Goal: Task Accomplishment & Management: Use online tool/utility

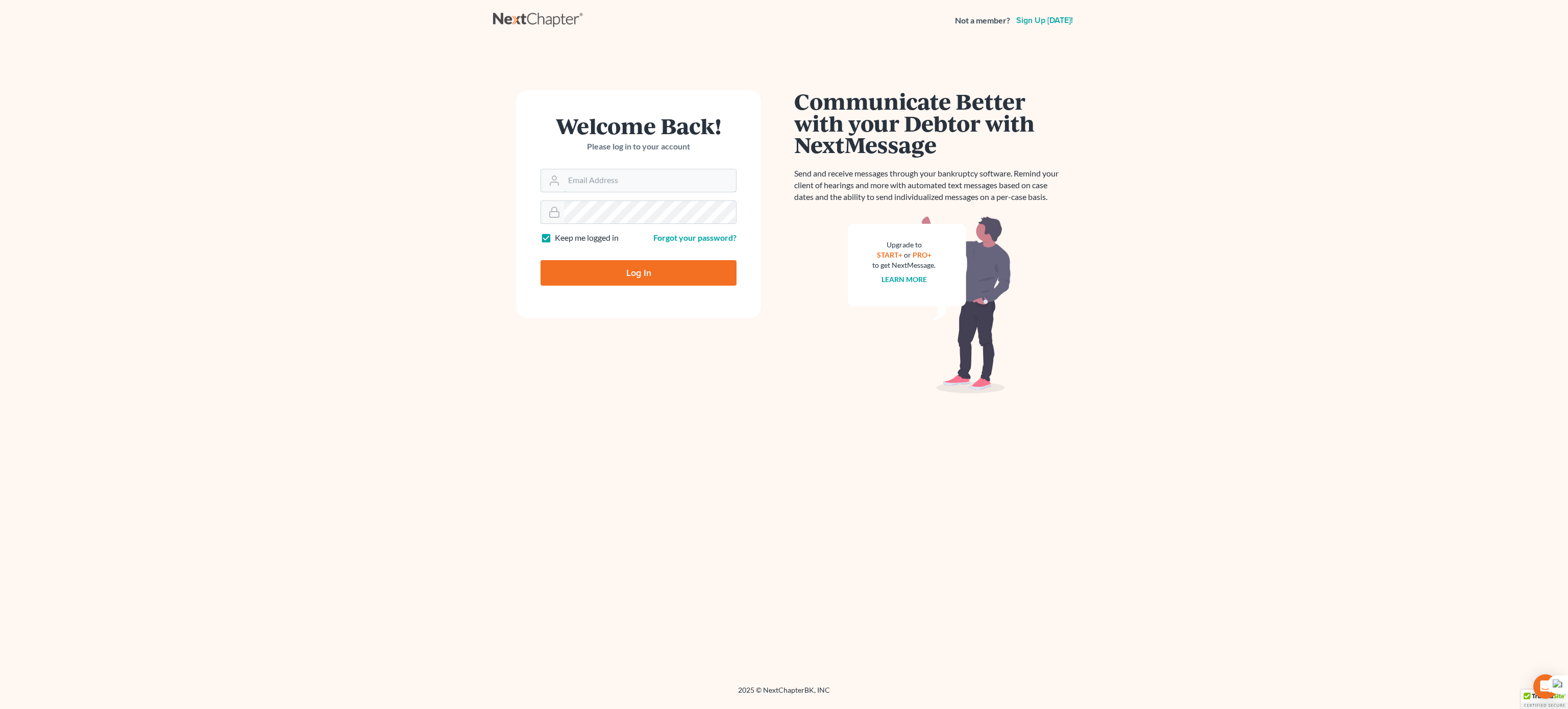
type input "bankruptcy@attorneydebtfighters.com"
click at [629, 269] on input "Log In" at bounding box center [638, 272] width 196 height 26
type input "Thinking..."
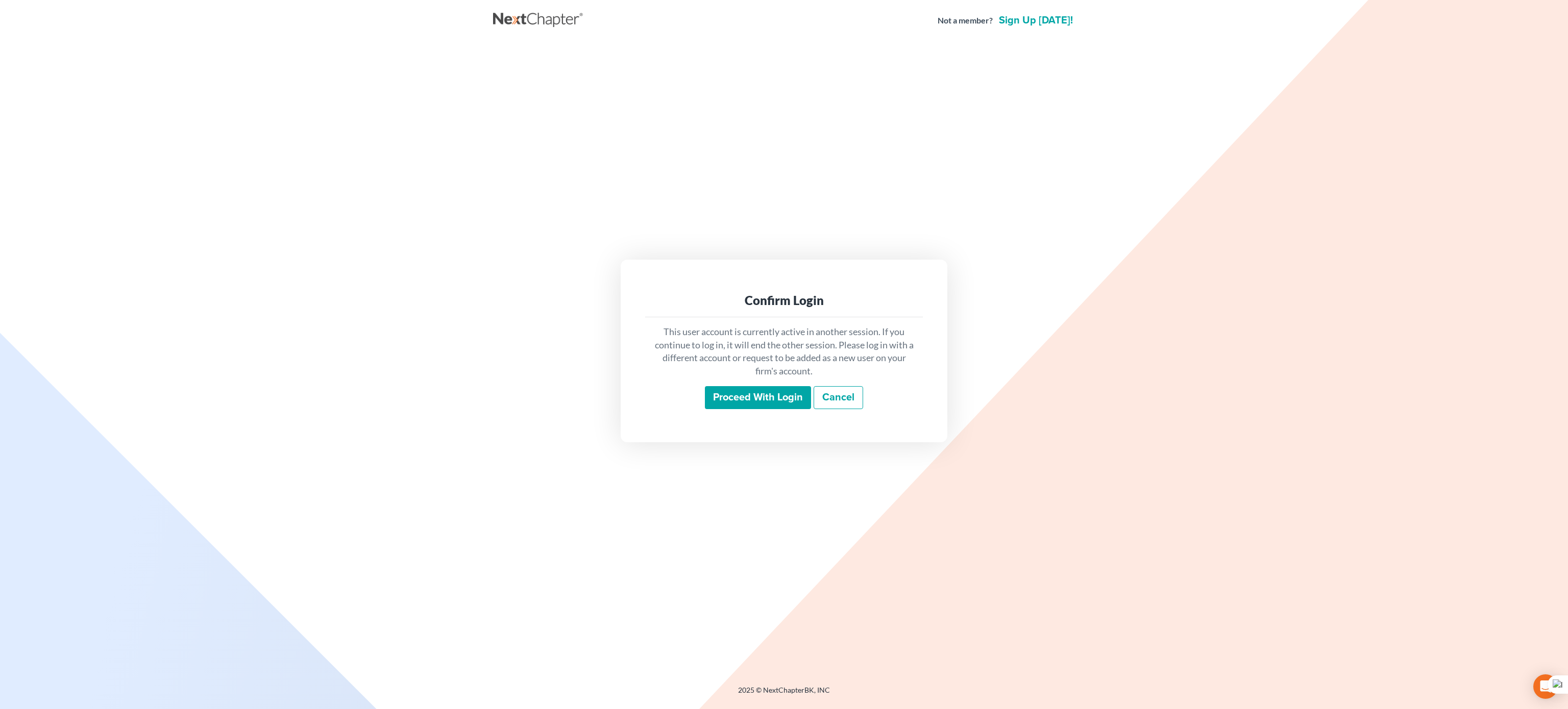
click at [787, 391] on input "Proceed with login" at bounding box center [757, 397] width 106 height 23
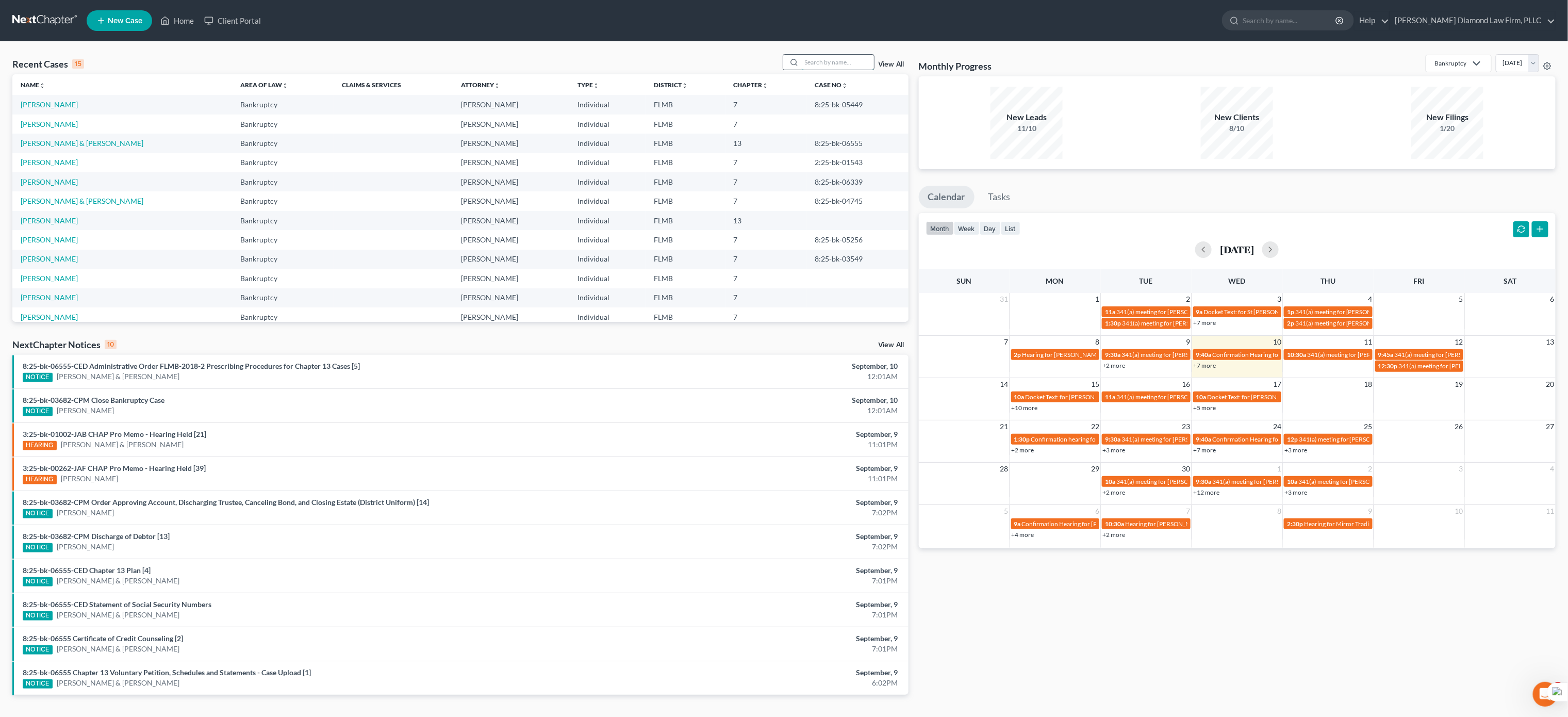
click at [840, 57] on input "search" at bounding box center [838, 62] width 72 height 15
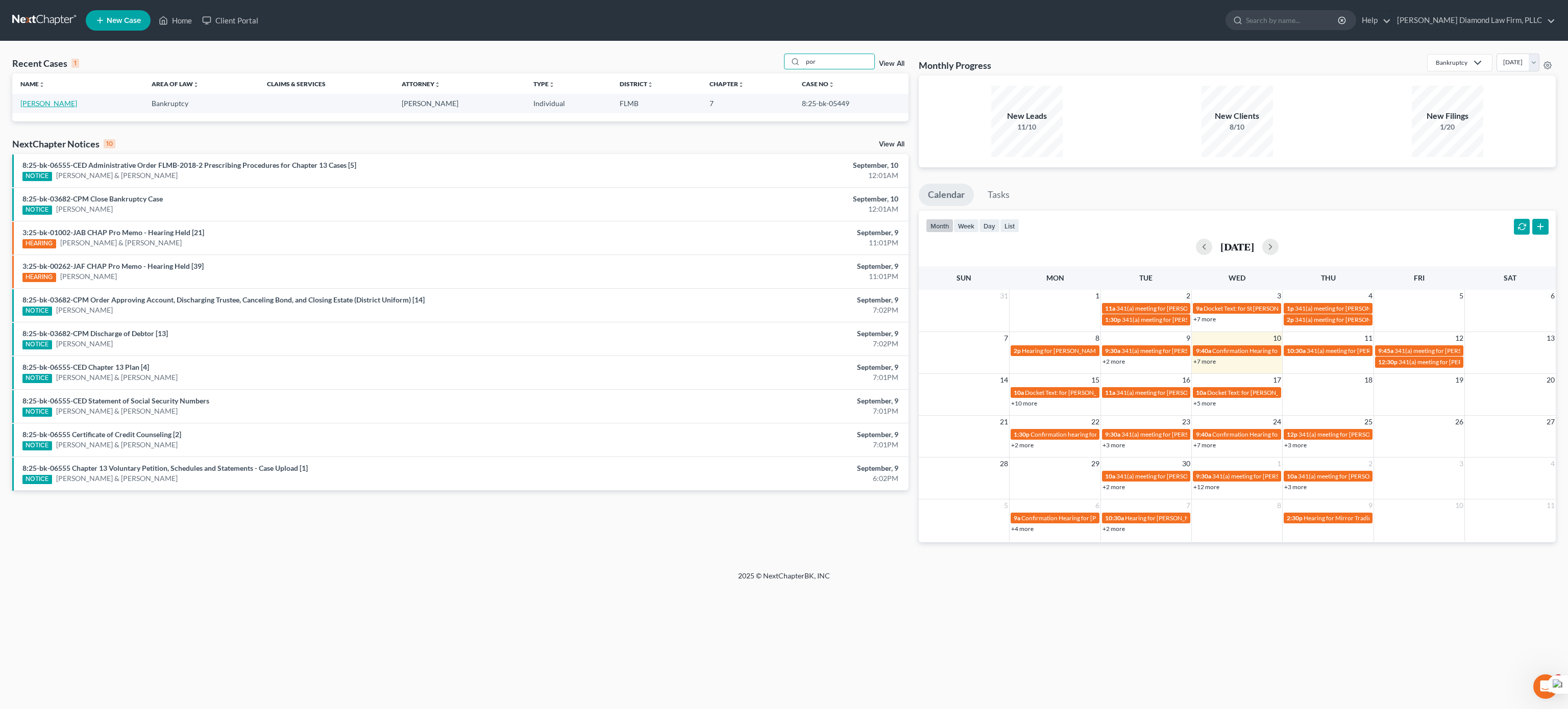
type input "por"
click at [33, 100] on link "[PERSON_NAME]" at bounding box center [48, 103] width 57 height 8
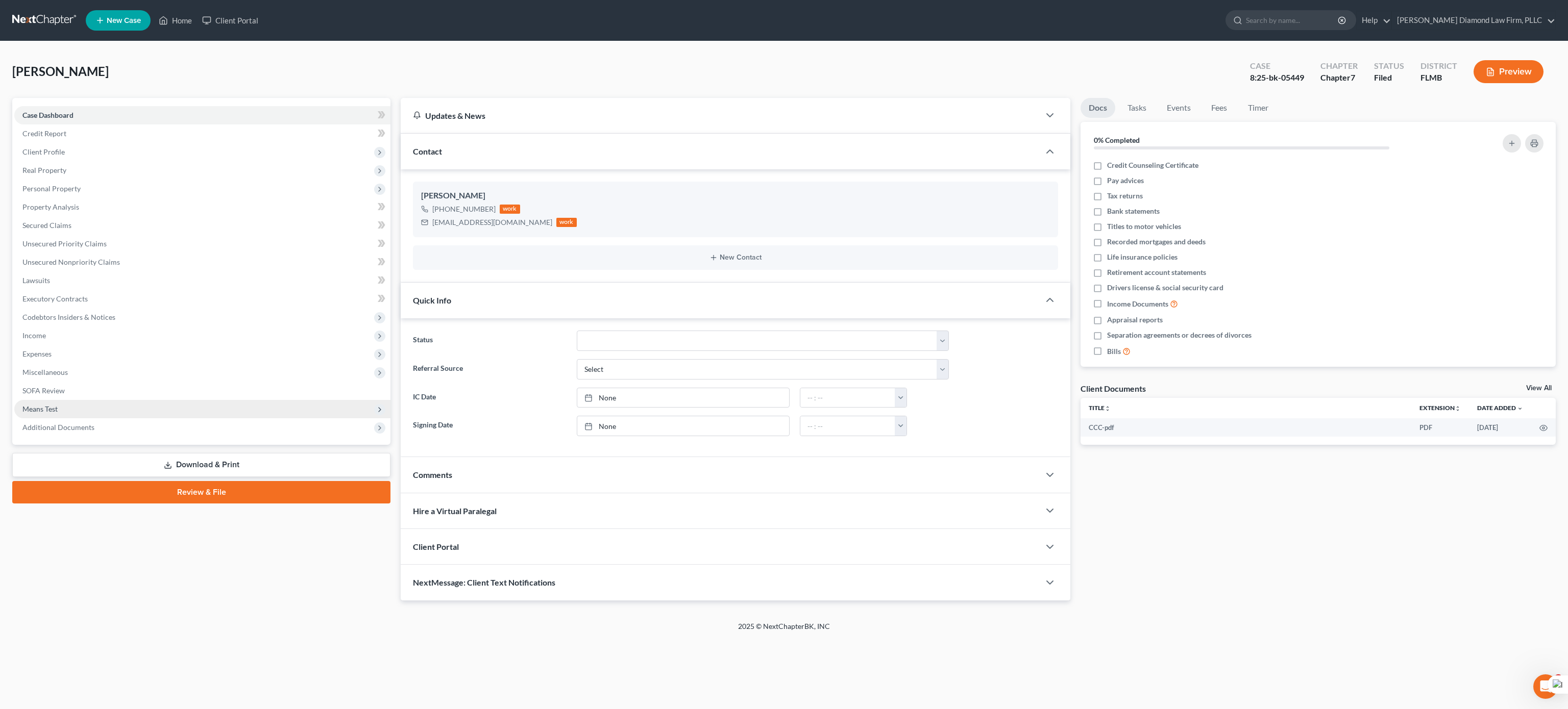
click at [60, 408] on span "Means Test" at bounding box center [202, 409] width 376 height 18
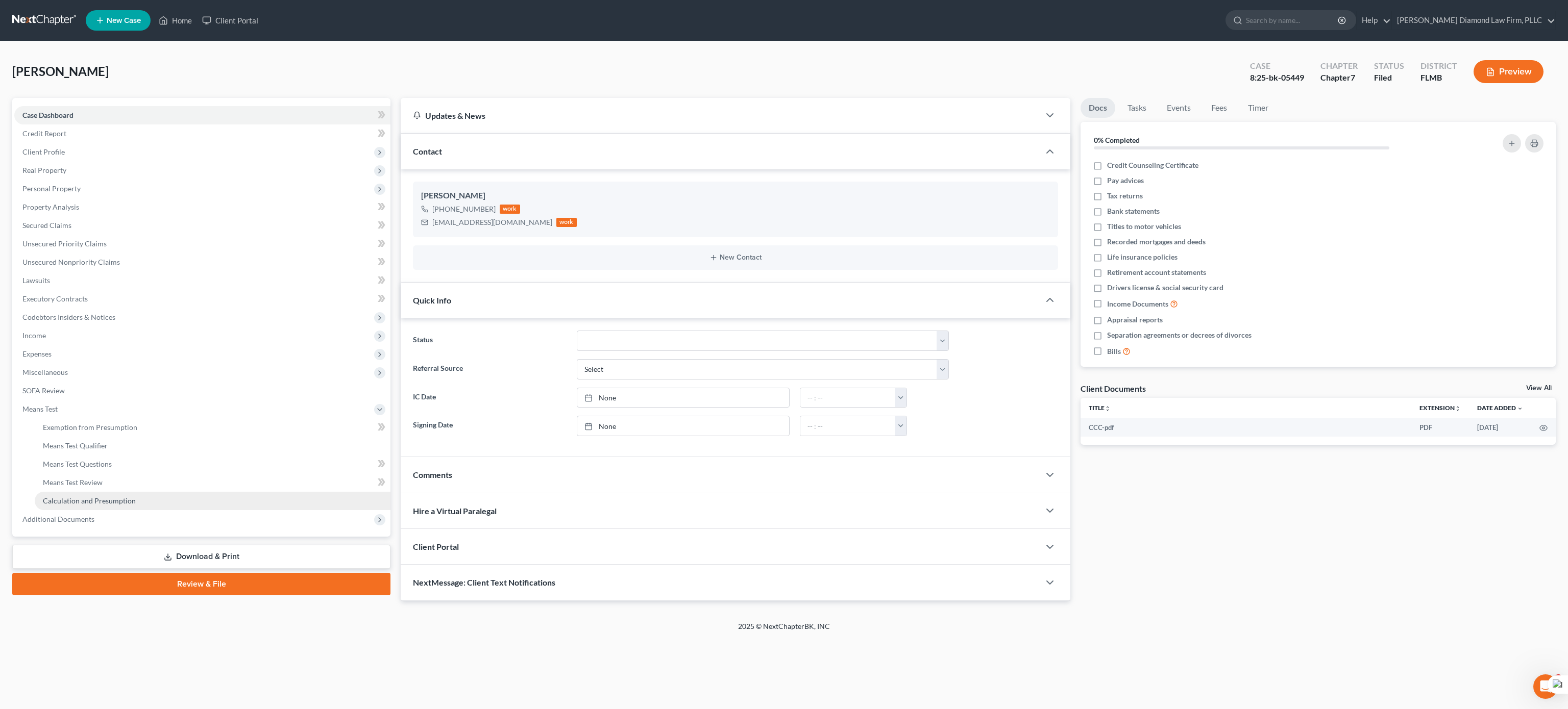
click at [108, 497] on span "Calculation and Presumption" at bounding box center [88, 501] width 93 height 8
